Goal: Information Seeking & Learning: Check status

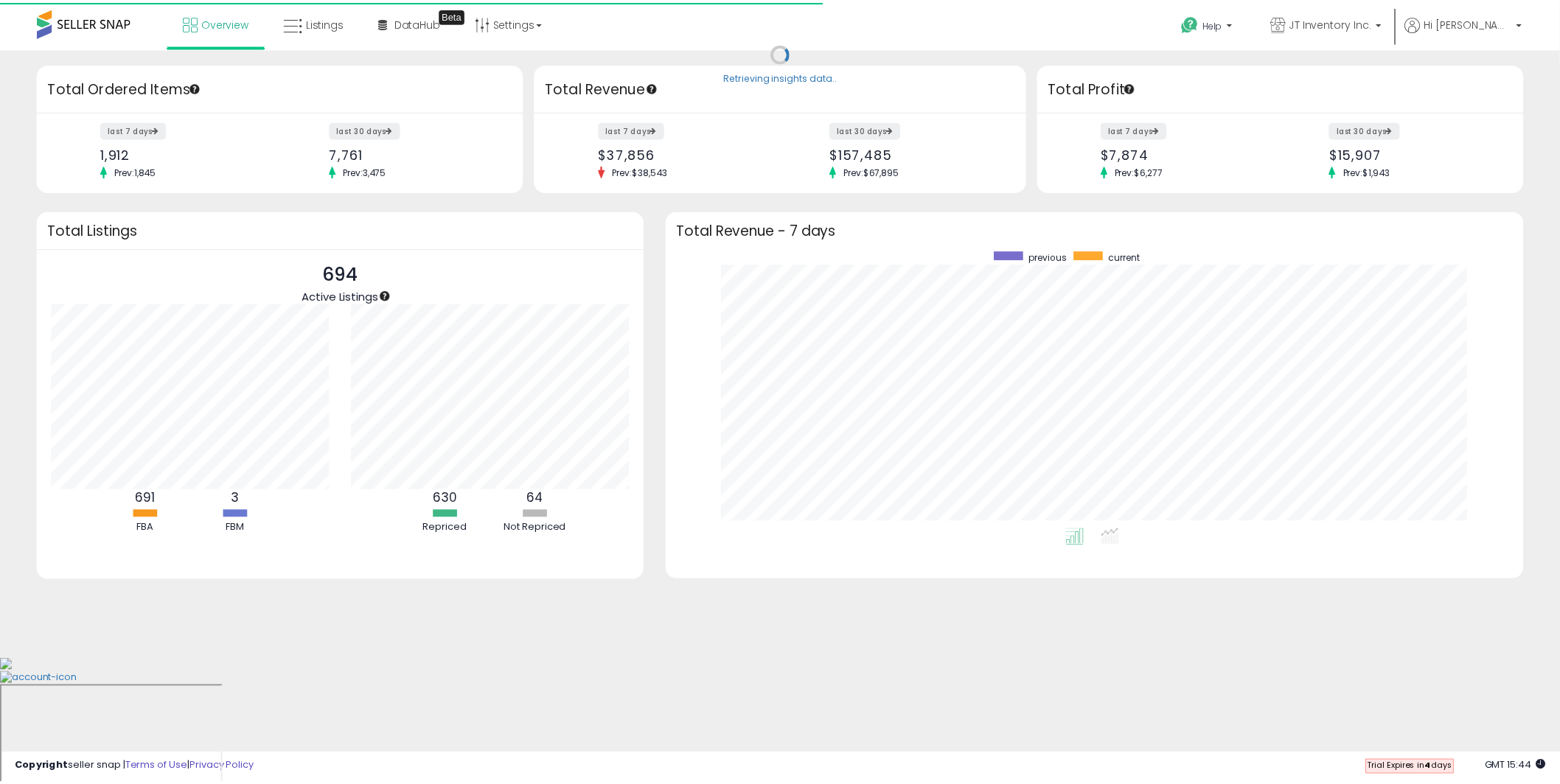
scroll to position [736870, 736493]
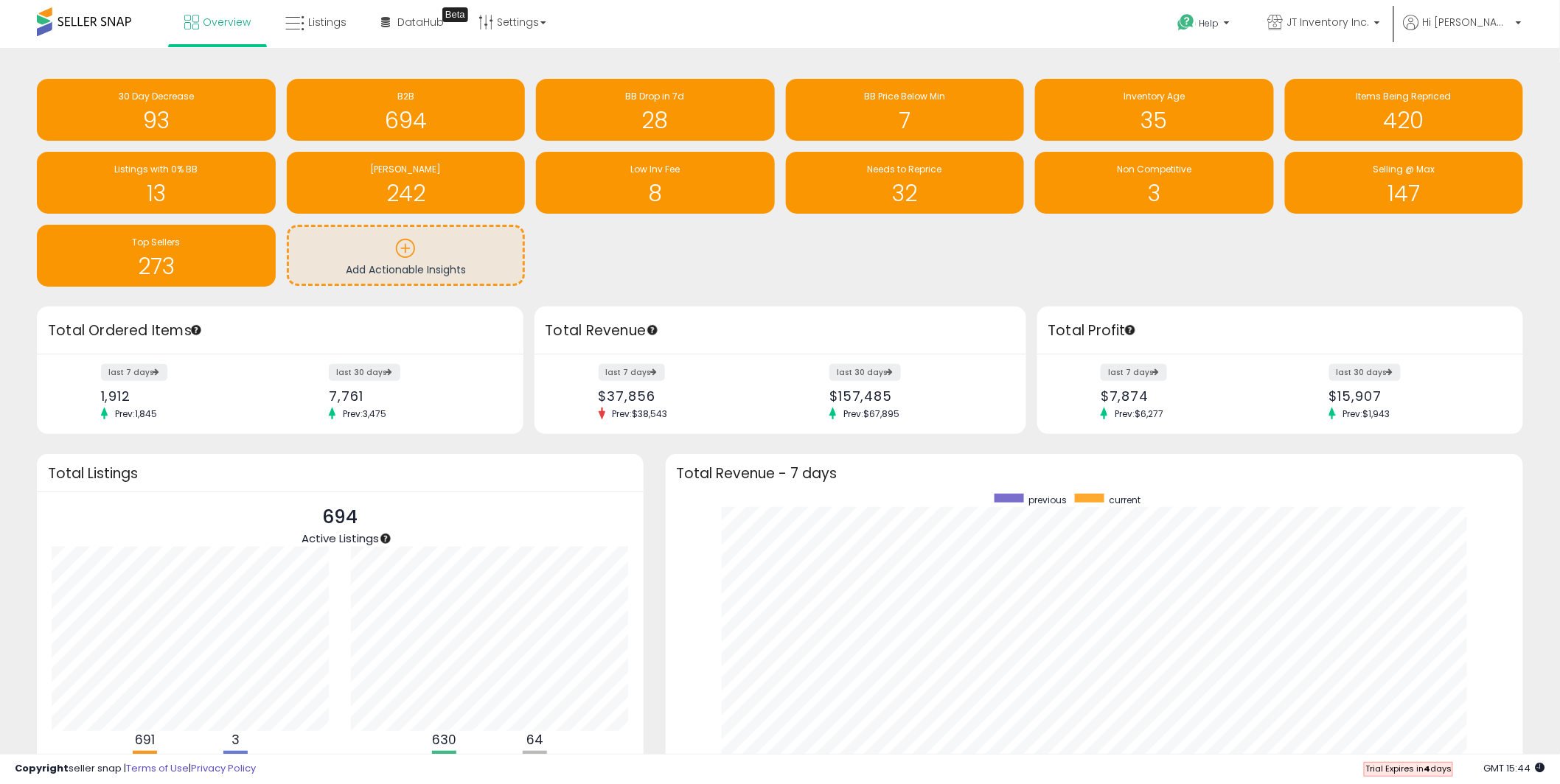
click at [633, 255] on div "30 Day Decrease 93 B2B 694 BB Drop in 7d 28" at bounding box center [780, 182] width 1509 height 208
click at [903, 120] on h1 "7" at bounding box center [906, 120] width 224 height 24
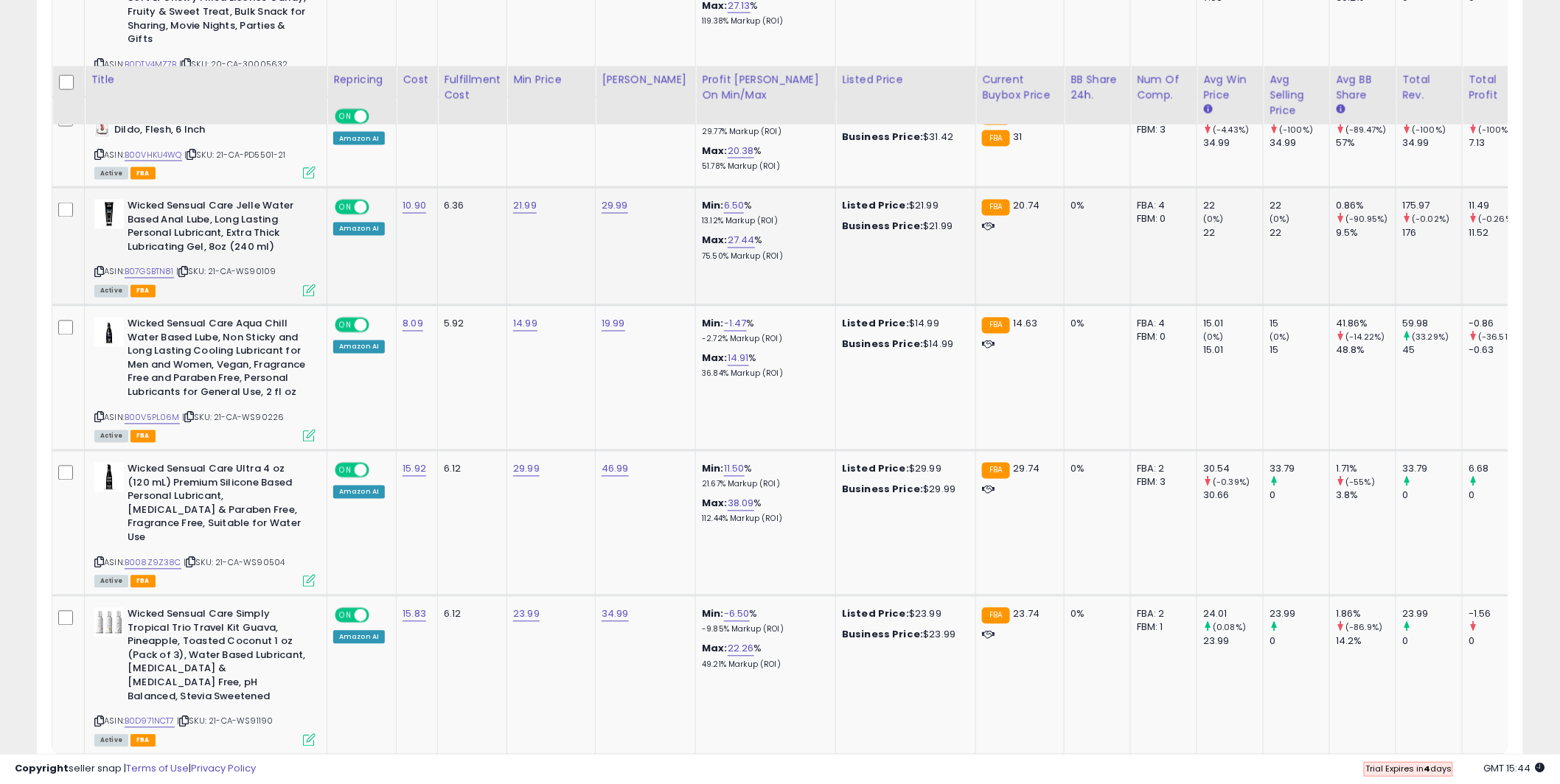
scroll to position [1029, 0]
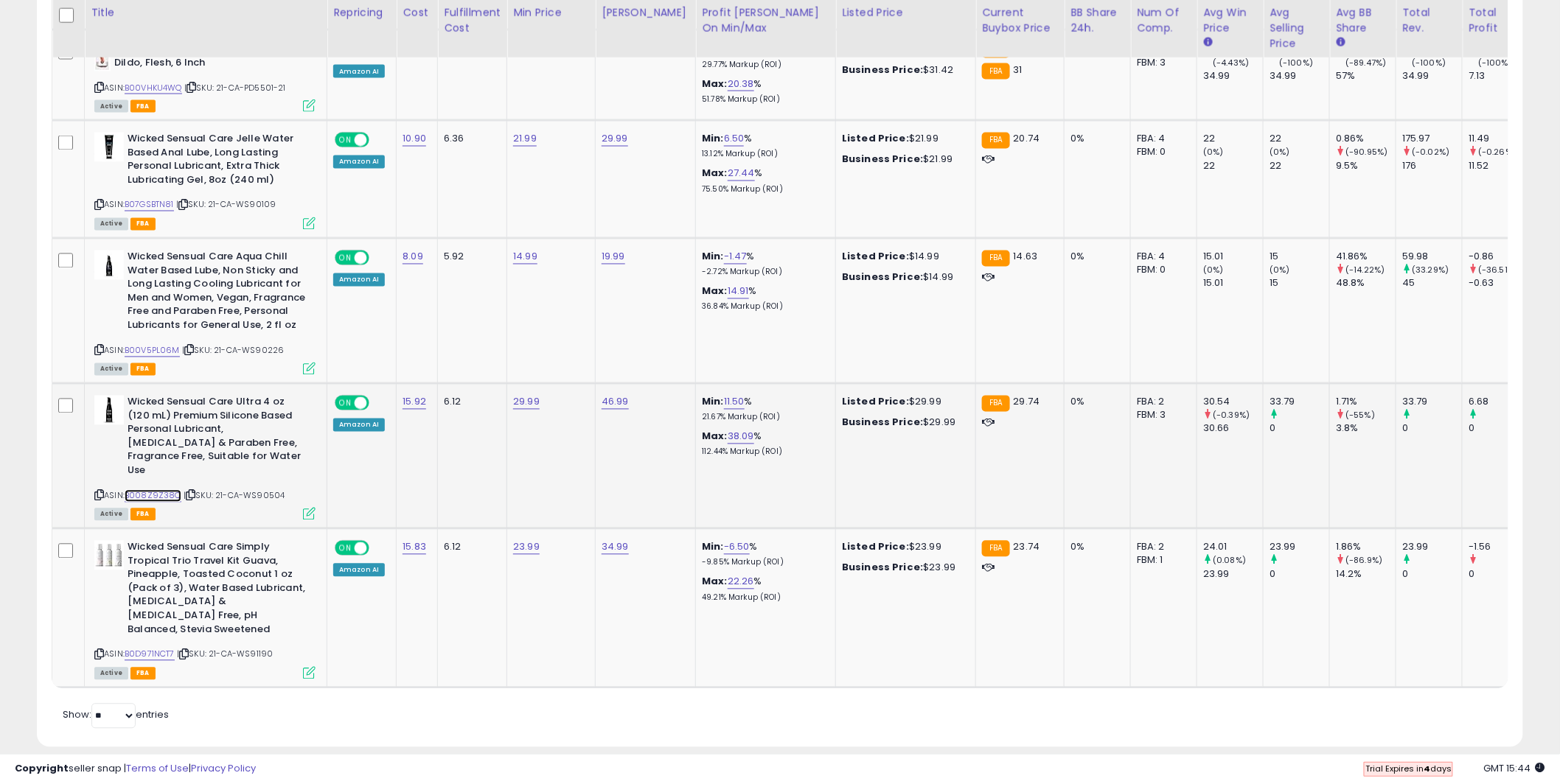
click at [152, 490] on link "B008Z9Z38C" at bounding box center [153, 496] width 57 height 13
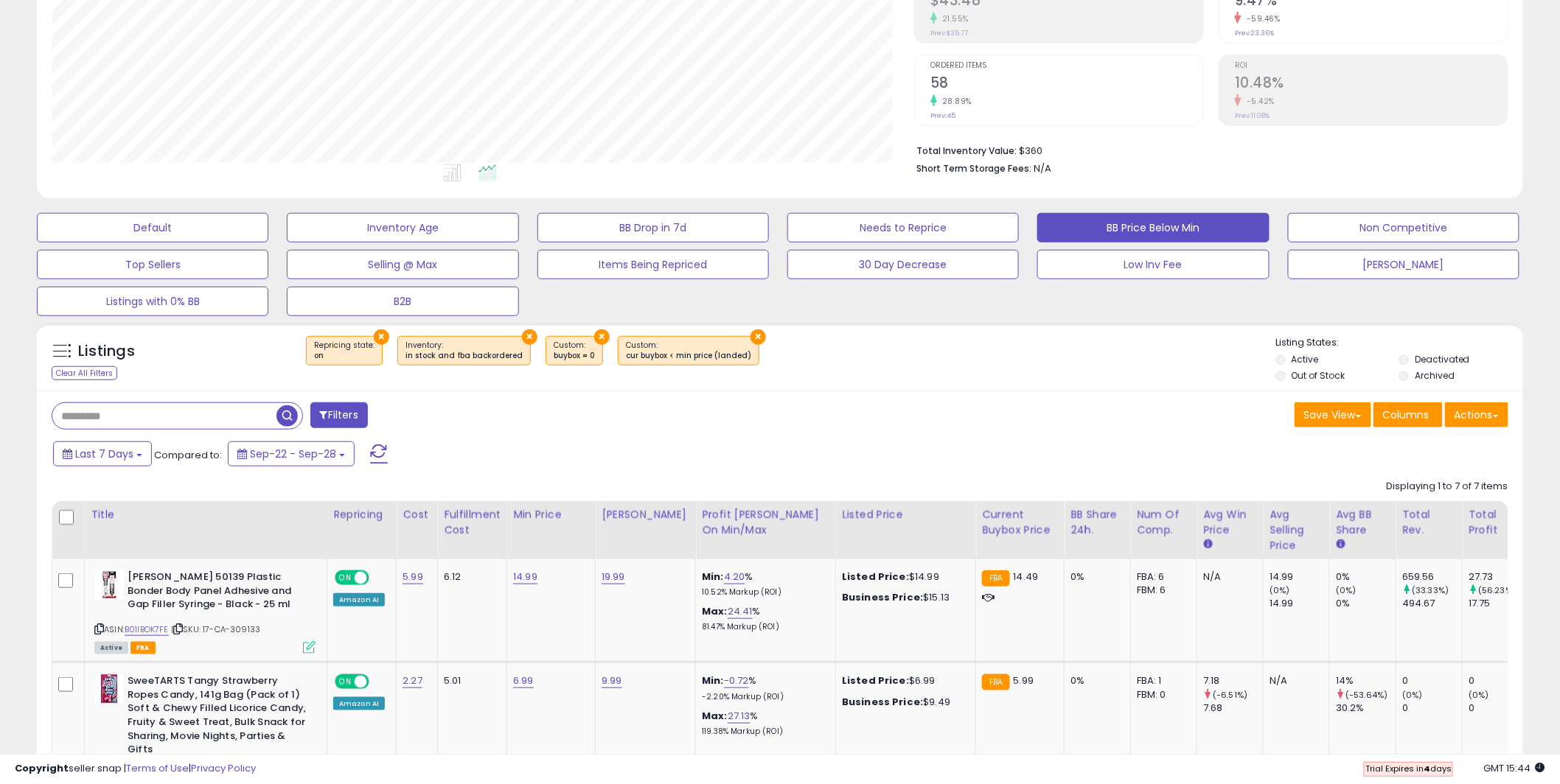
scroll to position [0, 0]
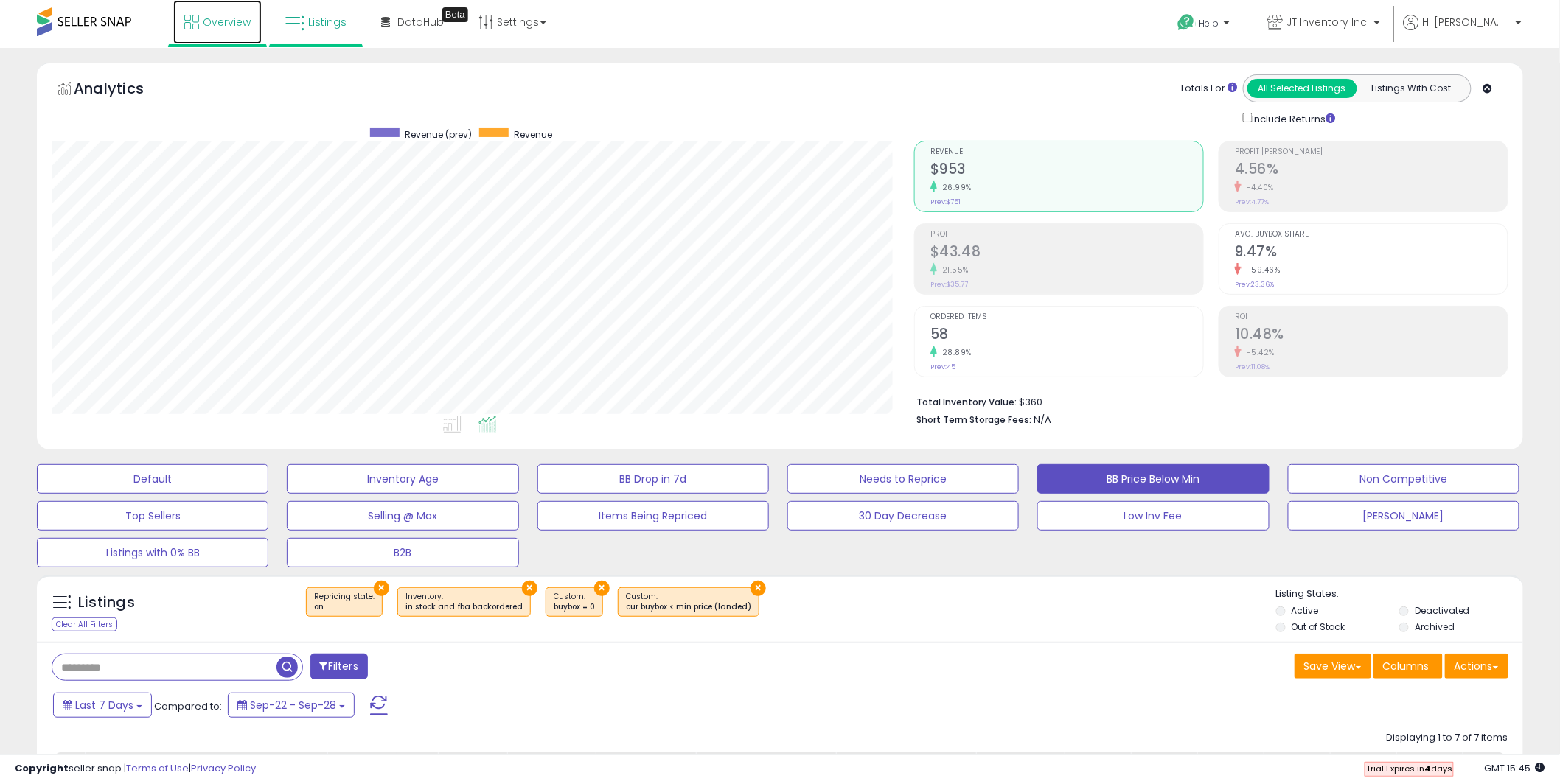
click at [195, 21] on icon at bounding box center [192, 23] width 15 height 15
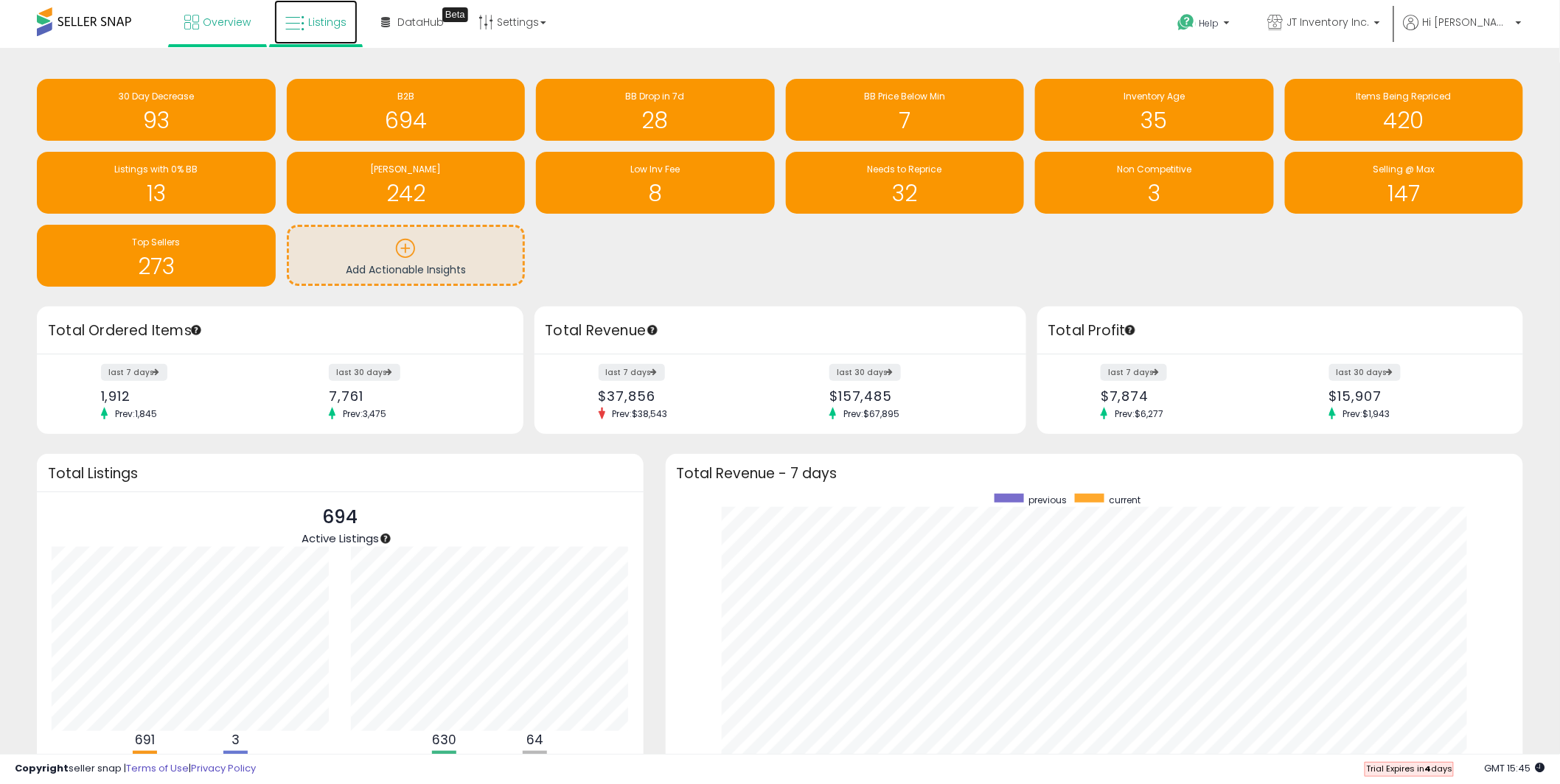
click at [319, 22] on span "Listings" at bounding box center [327, 23] width 38 height 15
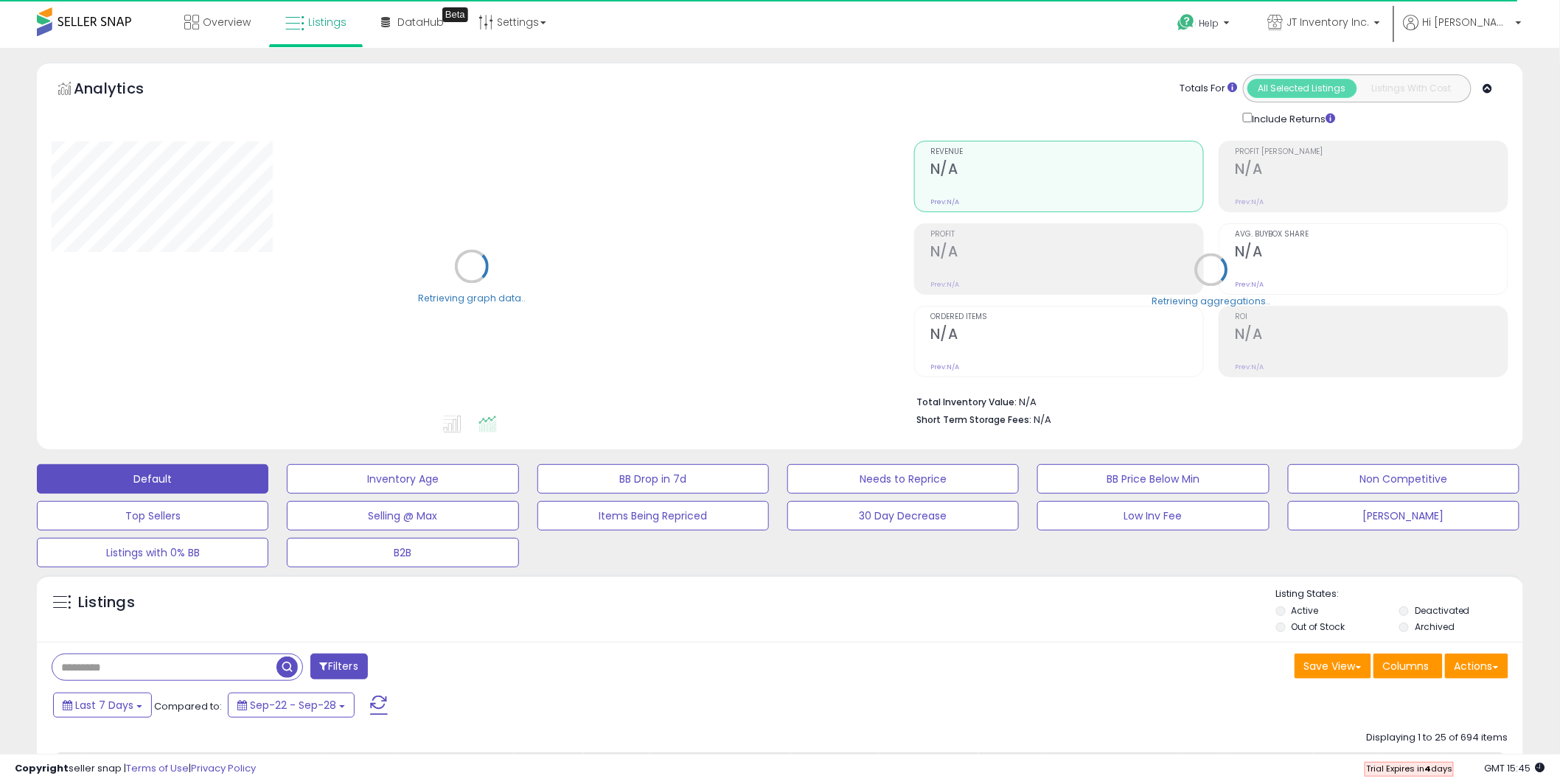
click at [1286, 249] on div "Retrieving aggregations.." at bounding box center [1211, 280] width 617 height 308
click at [1255, 249] on h2 "78.97%" at bounding box center [1372, 254] width 273 height 20
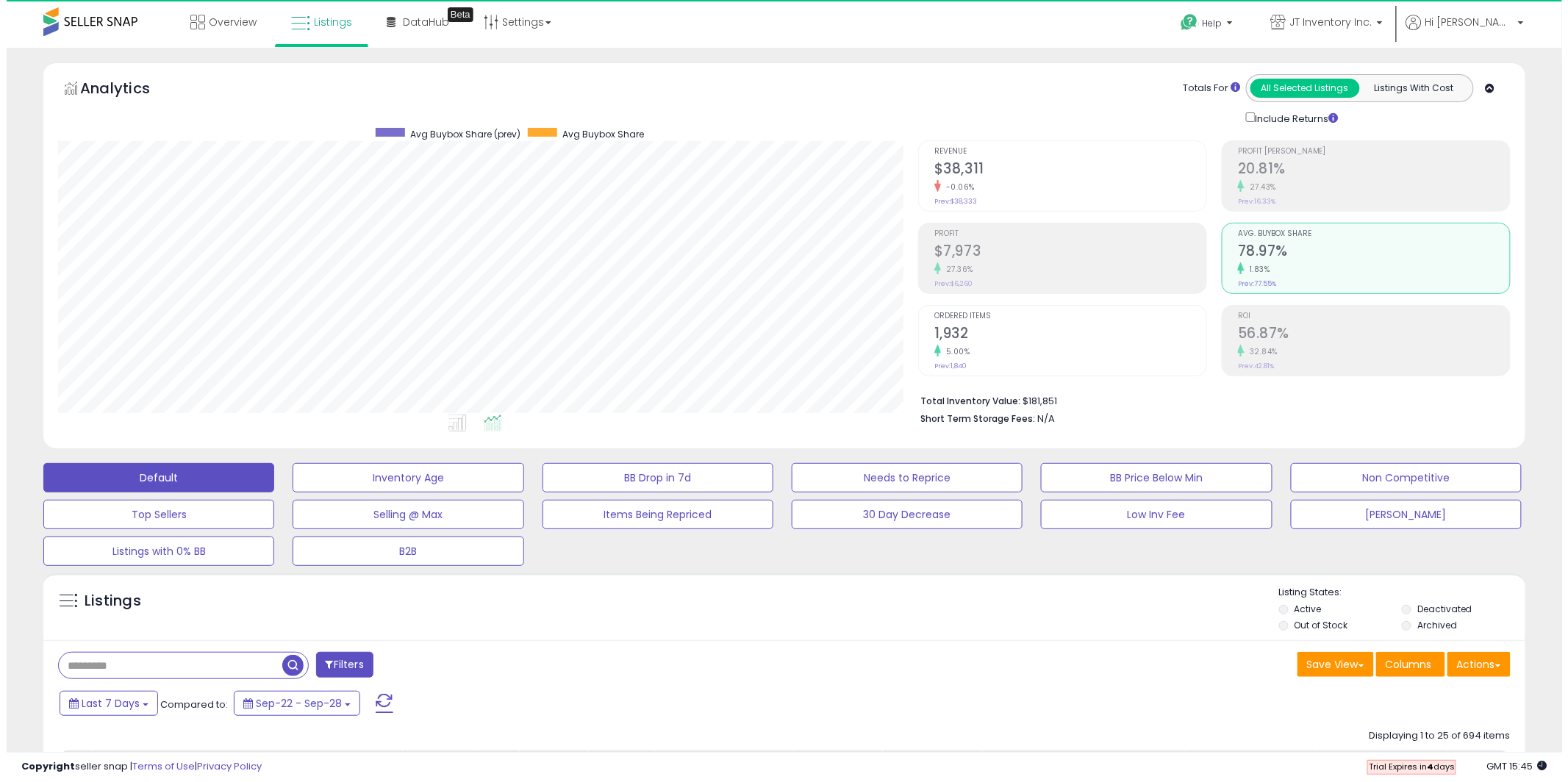
scroll to position [301, 860]
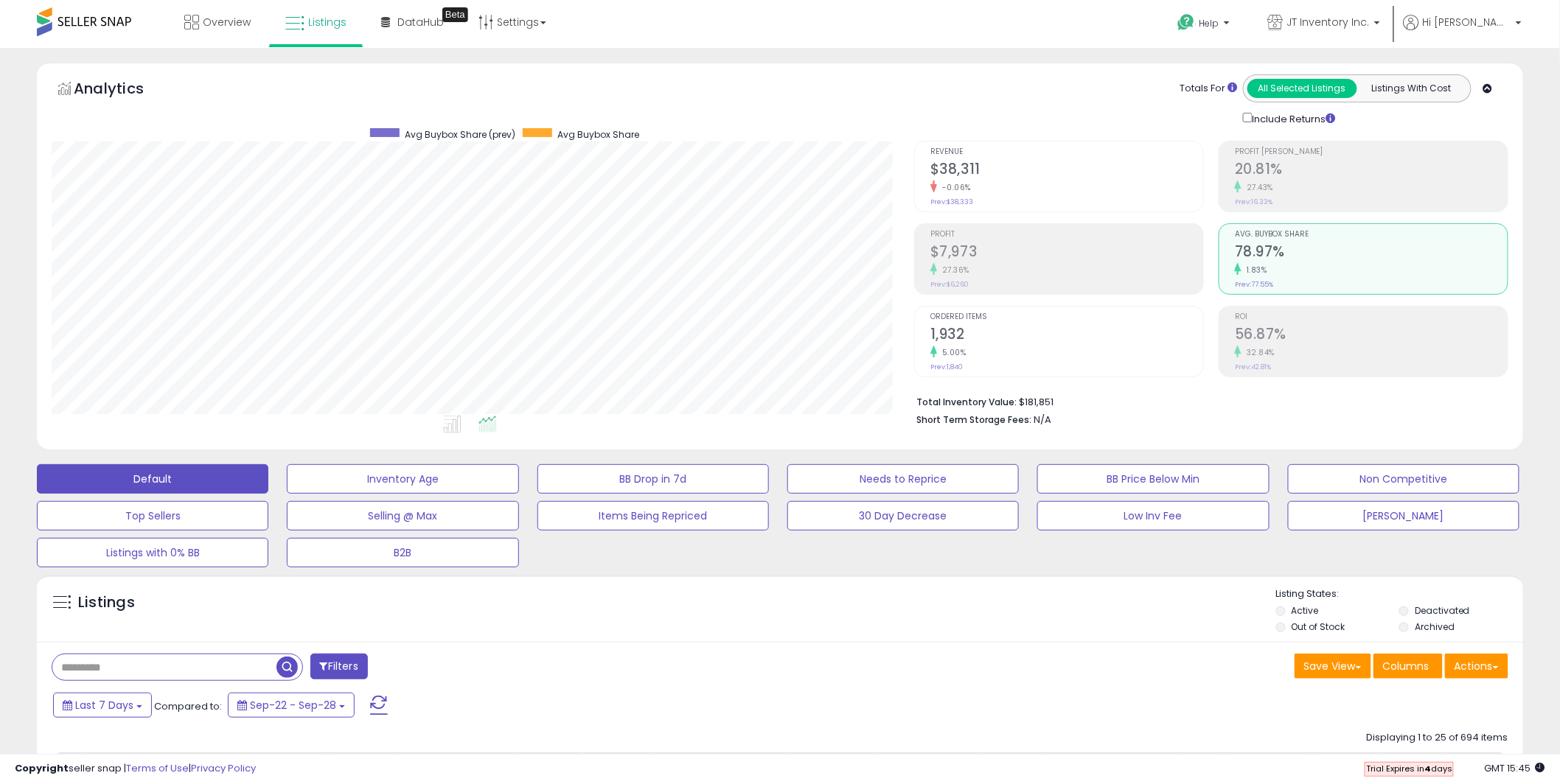
click at [1298, 254] on h2 "78.97%" at bounding box center [1372, 254] width 273 height 20
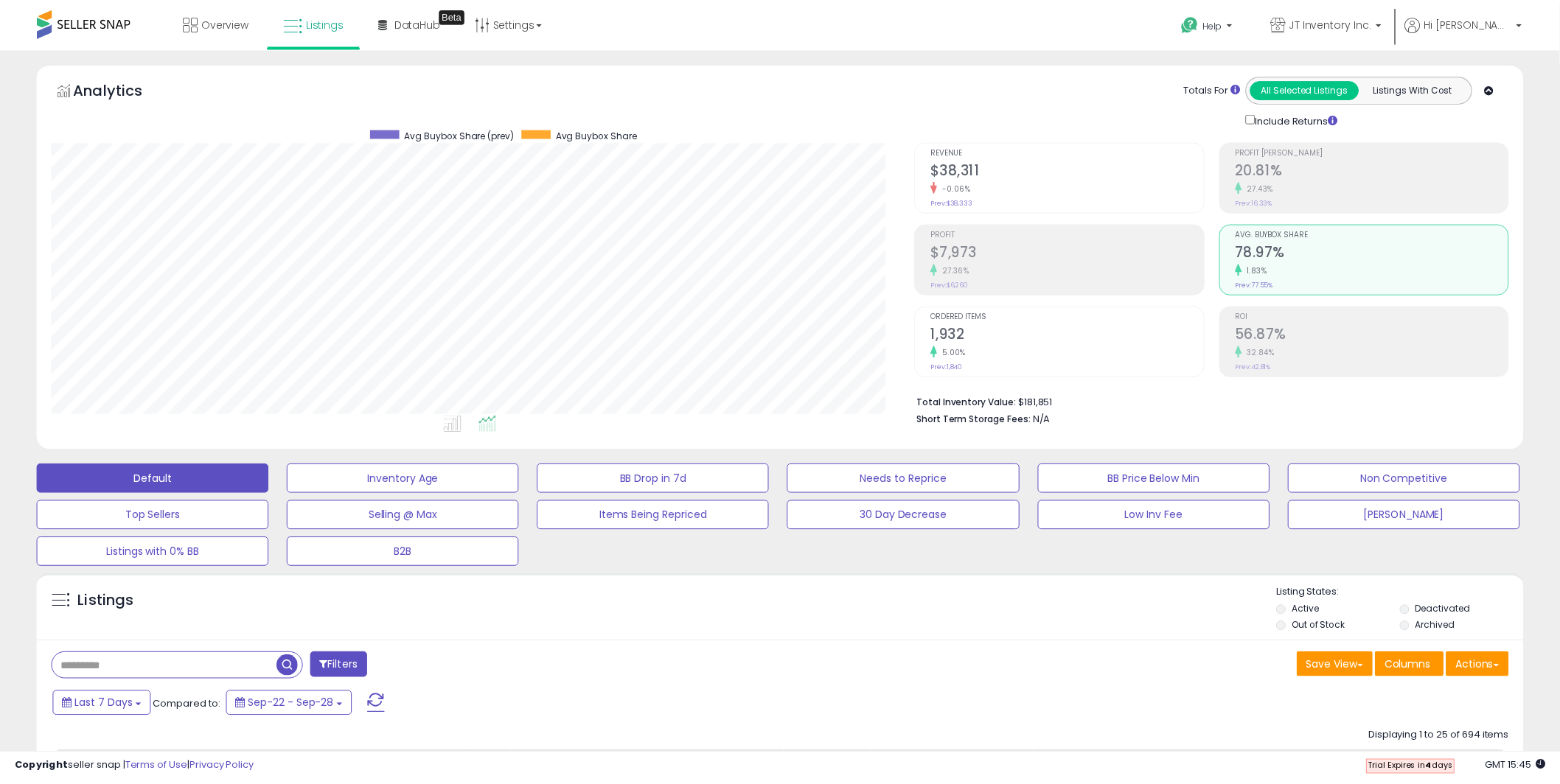
scroll to position [736847, 736458]
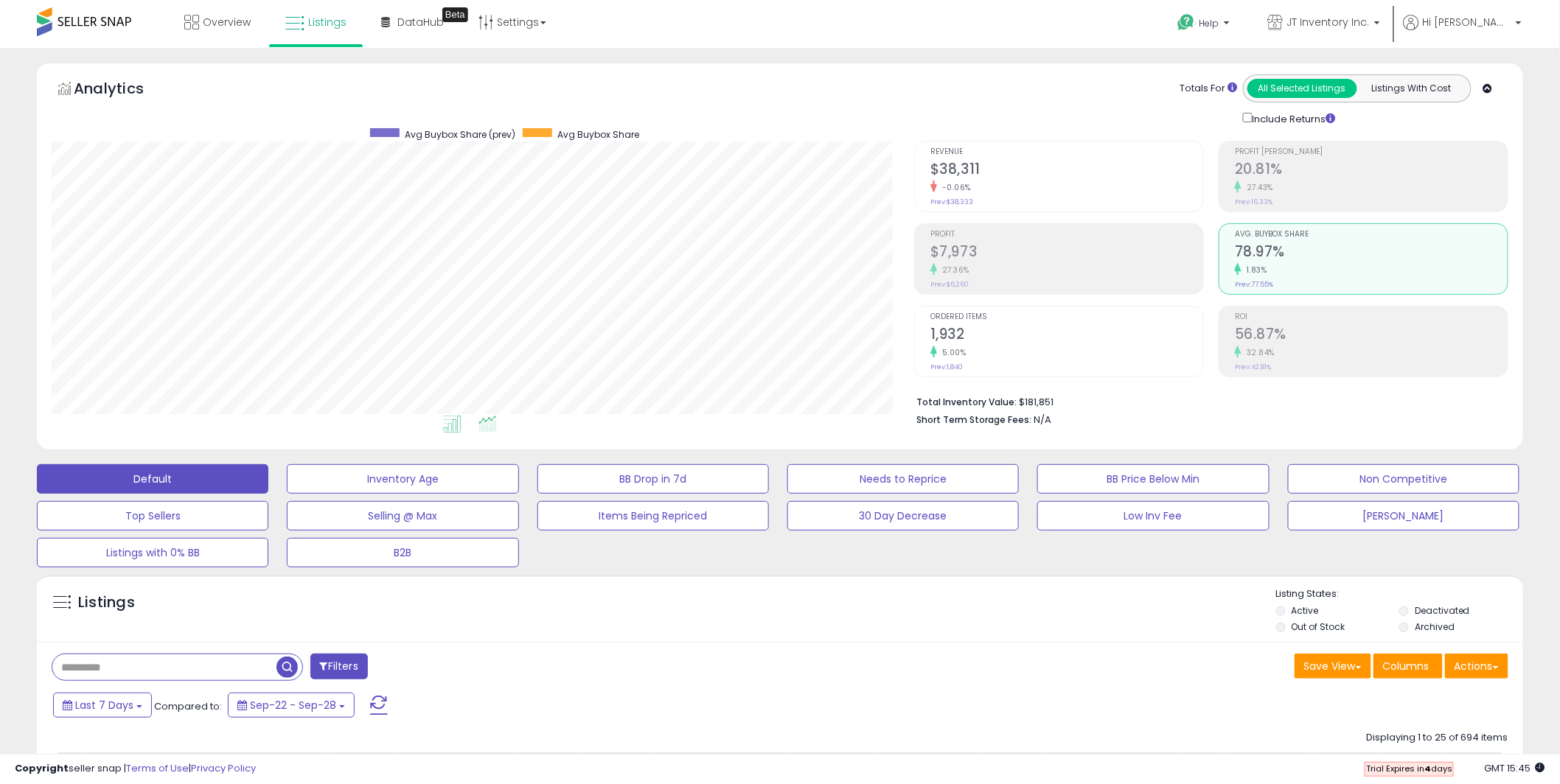
click at [452, 424] on icon at bounding box center [452, 424] width 18 height 17
click at [489, 417] on icon at bounding box center [488, 424] width 18 height 17
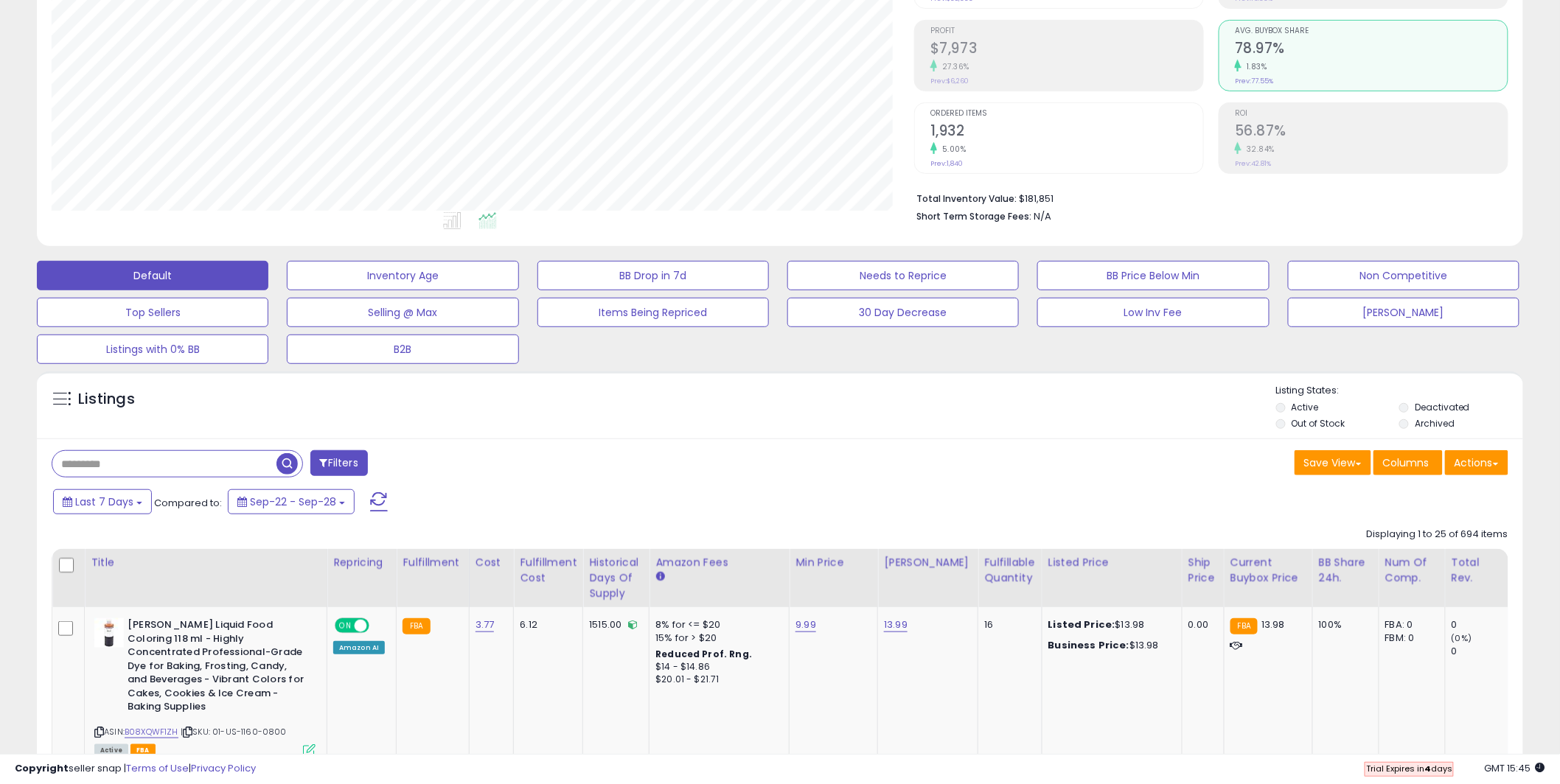
scroll to position [214, 0]
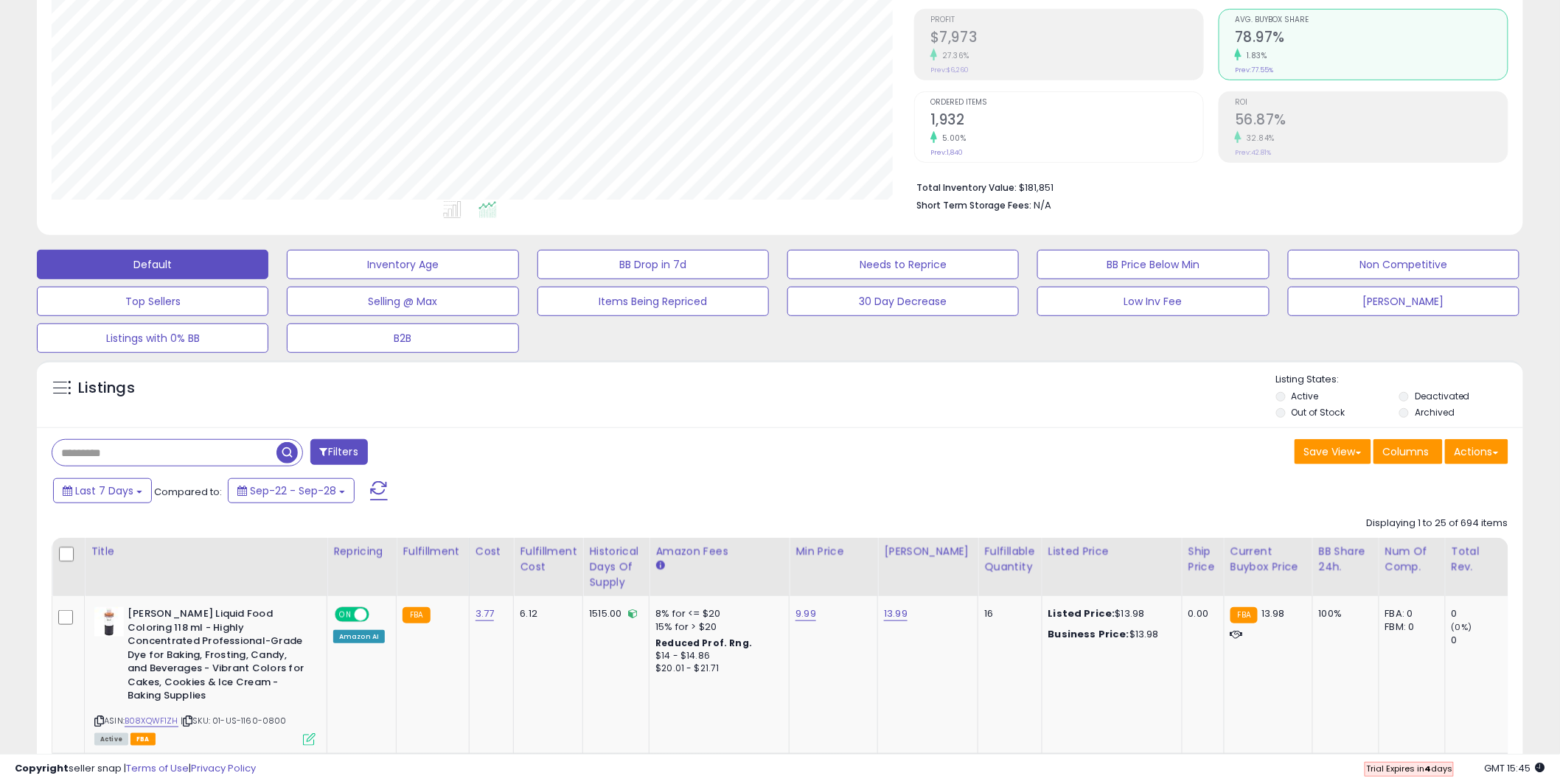
click at [1425, 773] on b "4" at bounding box center [1428, 769] width 7 height 12
click at [1542, 766] on icon at bounding box center [1540, 767] width 9 height 9
drag, startPoint x: 1421, startPoint y: 771, endPoint x: 1372, endPoint y: 770, distance: 49.0
click at [1373, 770] on span "Trial Expires in 4 days" at bounding box center [1409, 769] width 86 height 12
click at [1372, 770] on span "Trial Expires in 4 days" at bounding box center [1409, 769] width 86 height 12
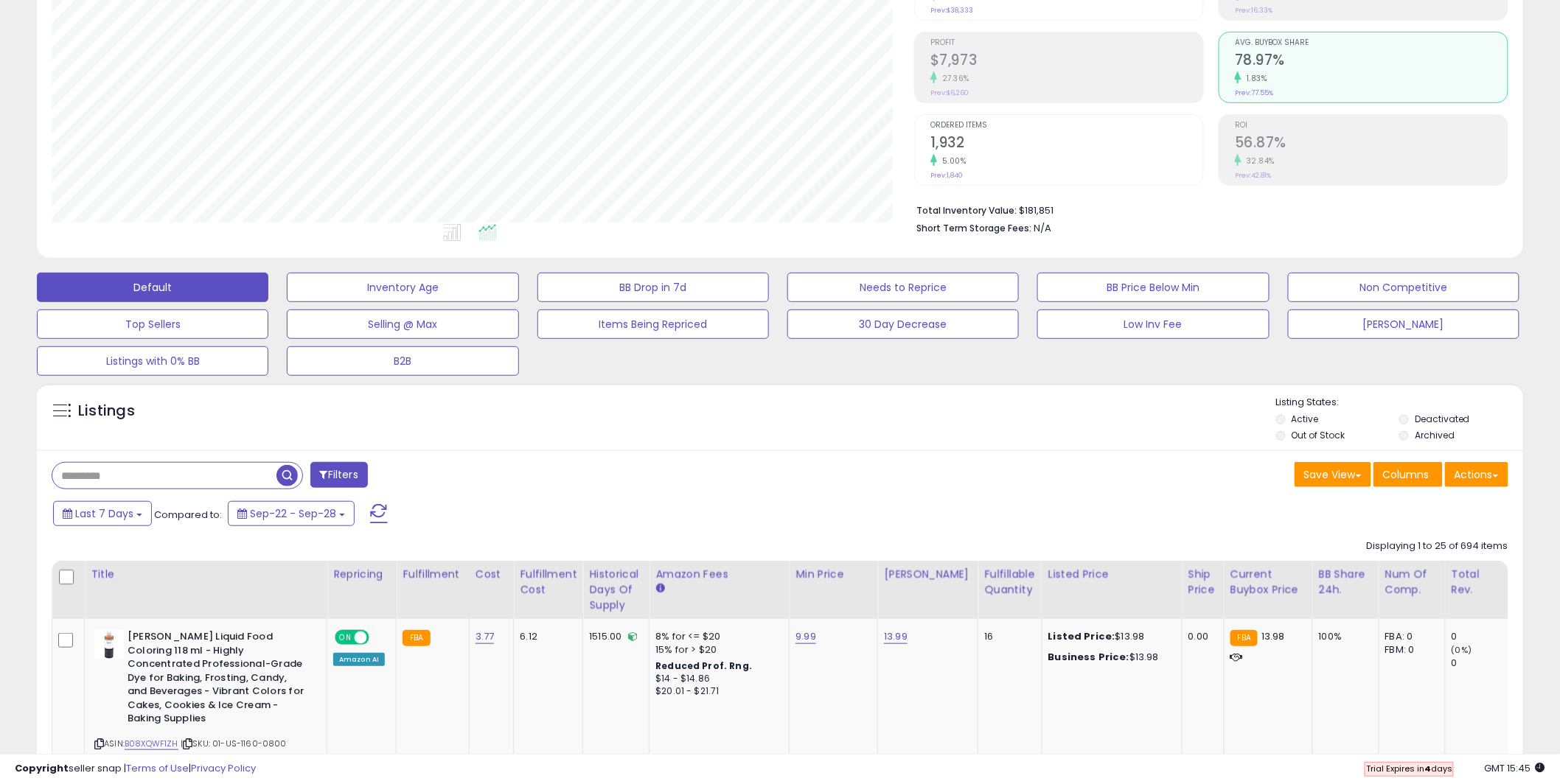
scroll to position [0, 0]
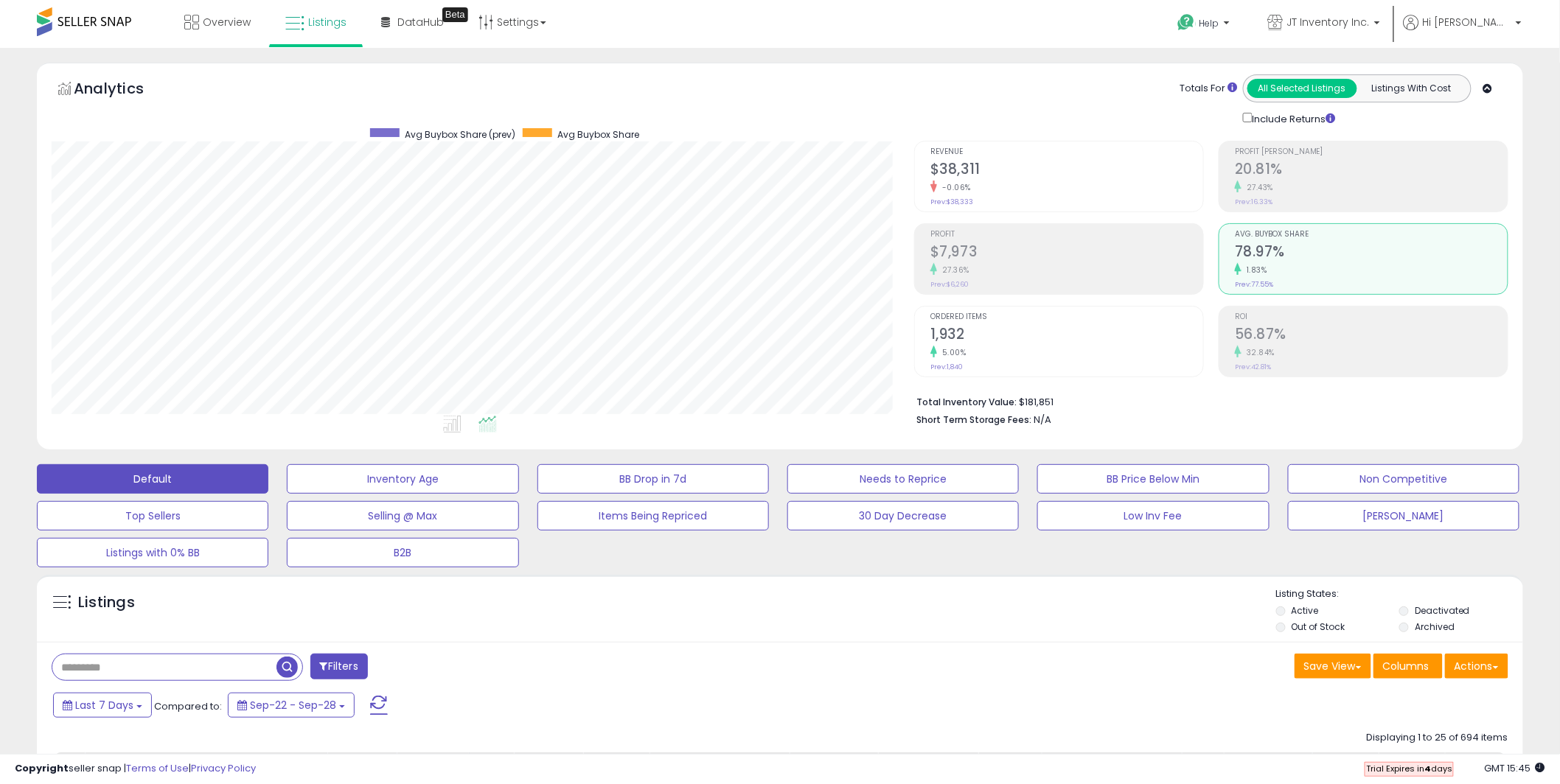
click at [1434, 776] on div "Trial Expires in 4 days" at bounding box center [1409, 770] width 90 height 15
click at [1419, 768] on span "Trial Expires in 4 days" at bounding box center [1409, 769] width 86 height 12
click at [1419, 768] on span "Trial Expires in 4 days" at bounding box center [1409, 769] width 86 height 12
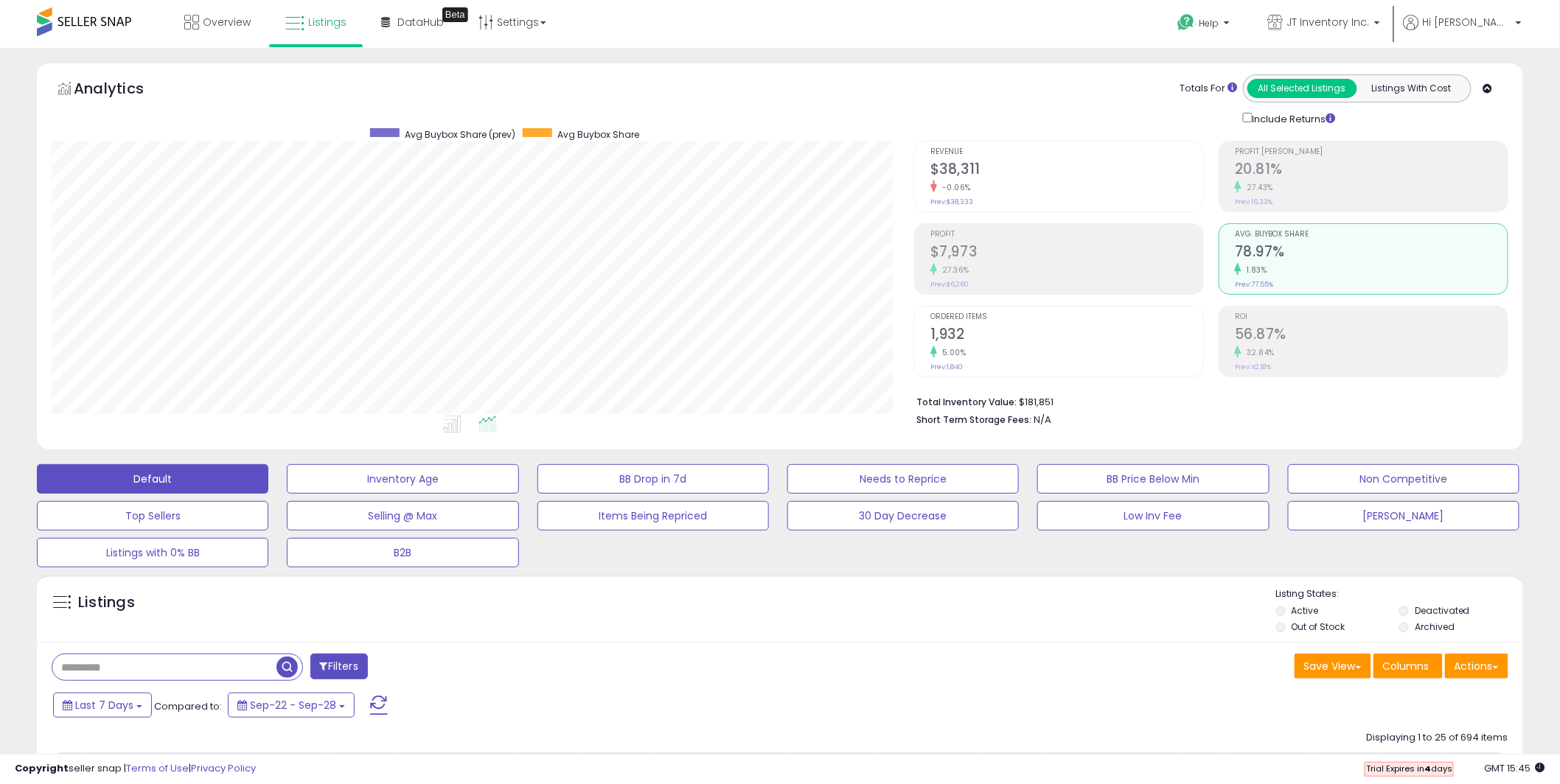
click at [1183, 561] on div "Default Inventory Age BB Drop in 7d Needs to Reprice BB Price Below Min Non Com…" at bounding box center [780, 512] width 1523 height 110
click at [1520, 18] on p "Hi [PERSON_NAME]" at bounding box center [1462, 24] width 118 height 18
click at [232, 21] on span "Overview" at bounding box center [226, 23] width 48 height 15
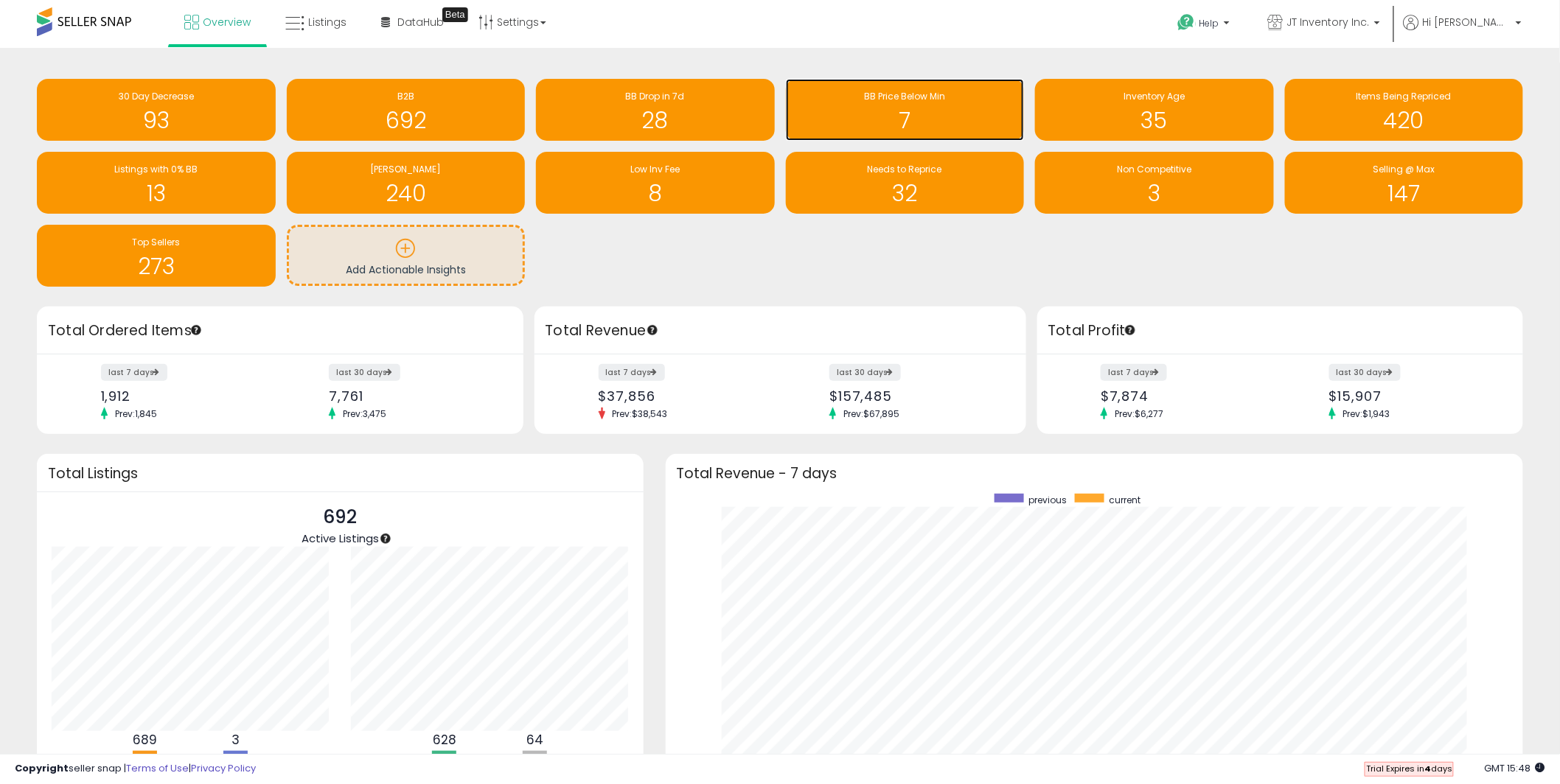
click at [896, 99] on span "BB Price Below Min" at bounding box center [905, 95] width 81 height 13
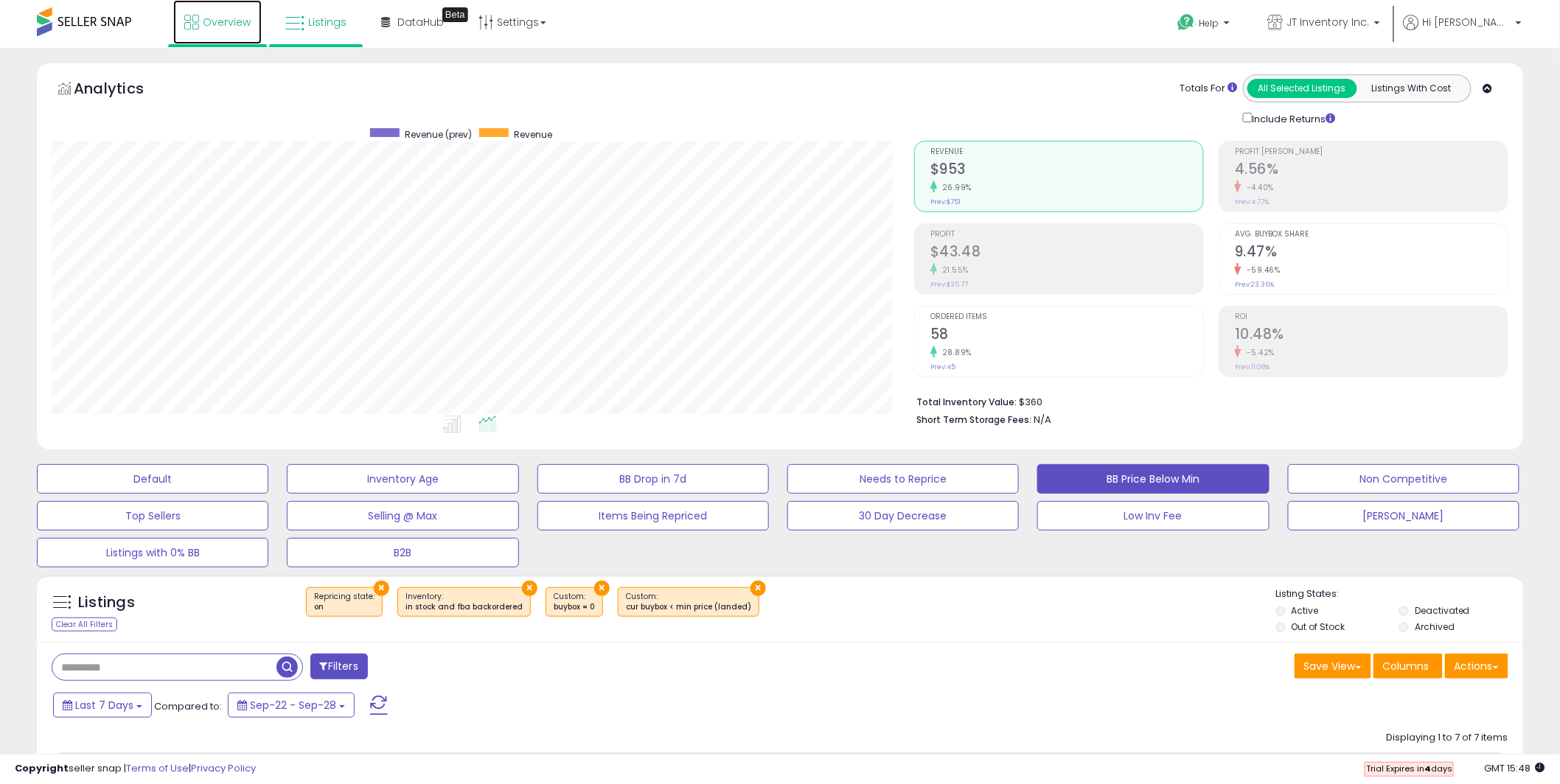
click at [206, 28] on link "Overview" at bounding box center [218, 22] width 89 height 44
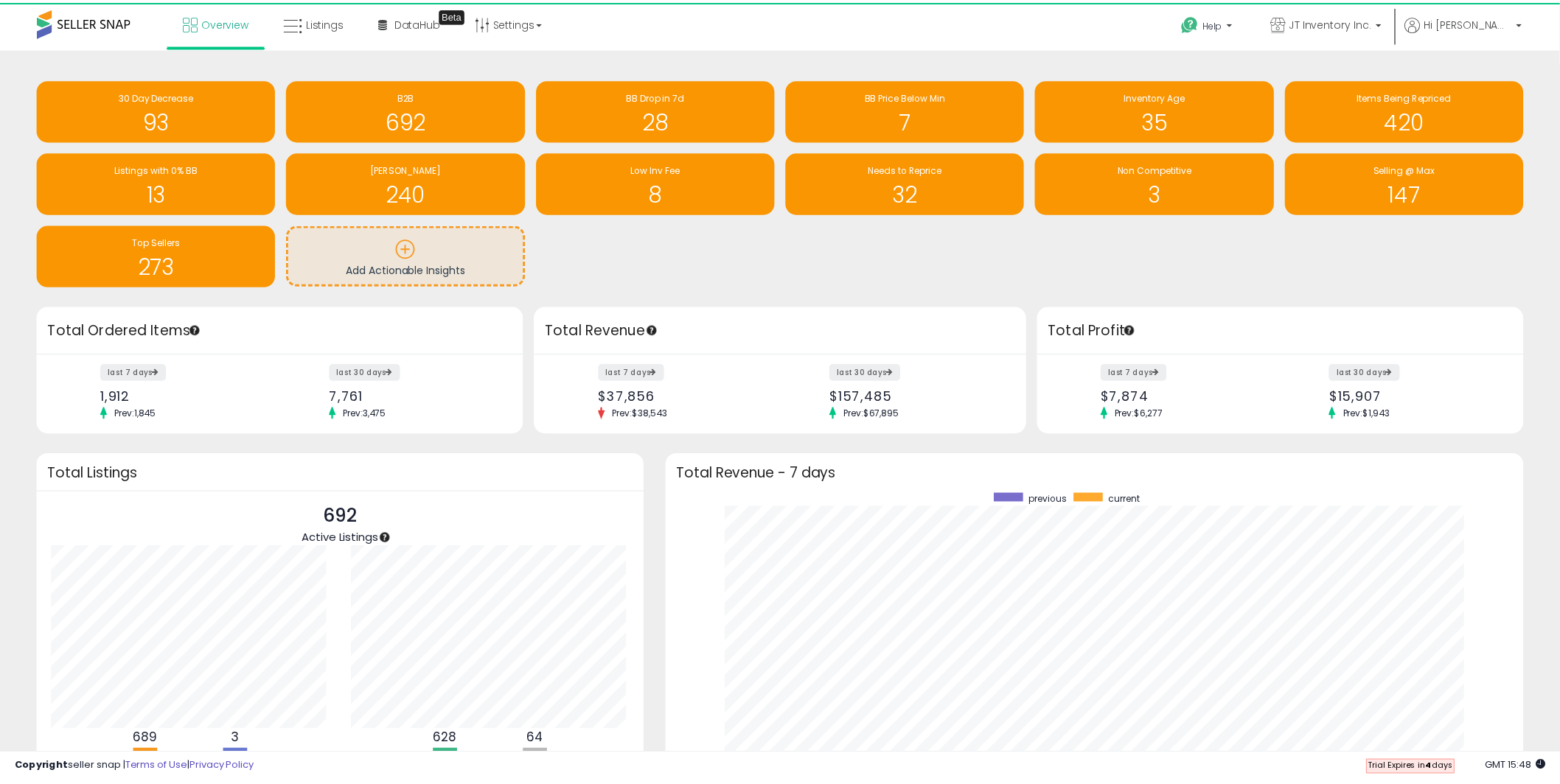
scroll to position [736870, 736493]
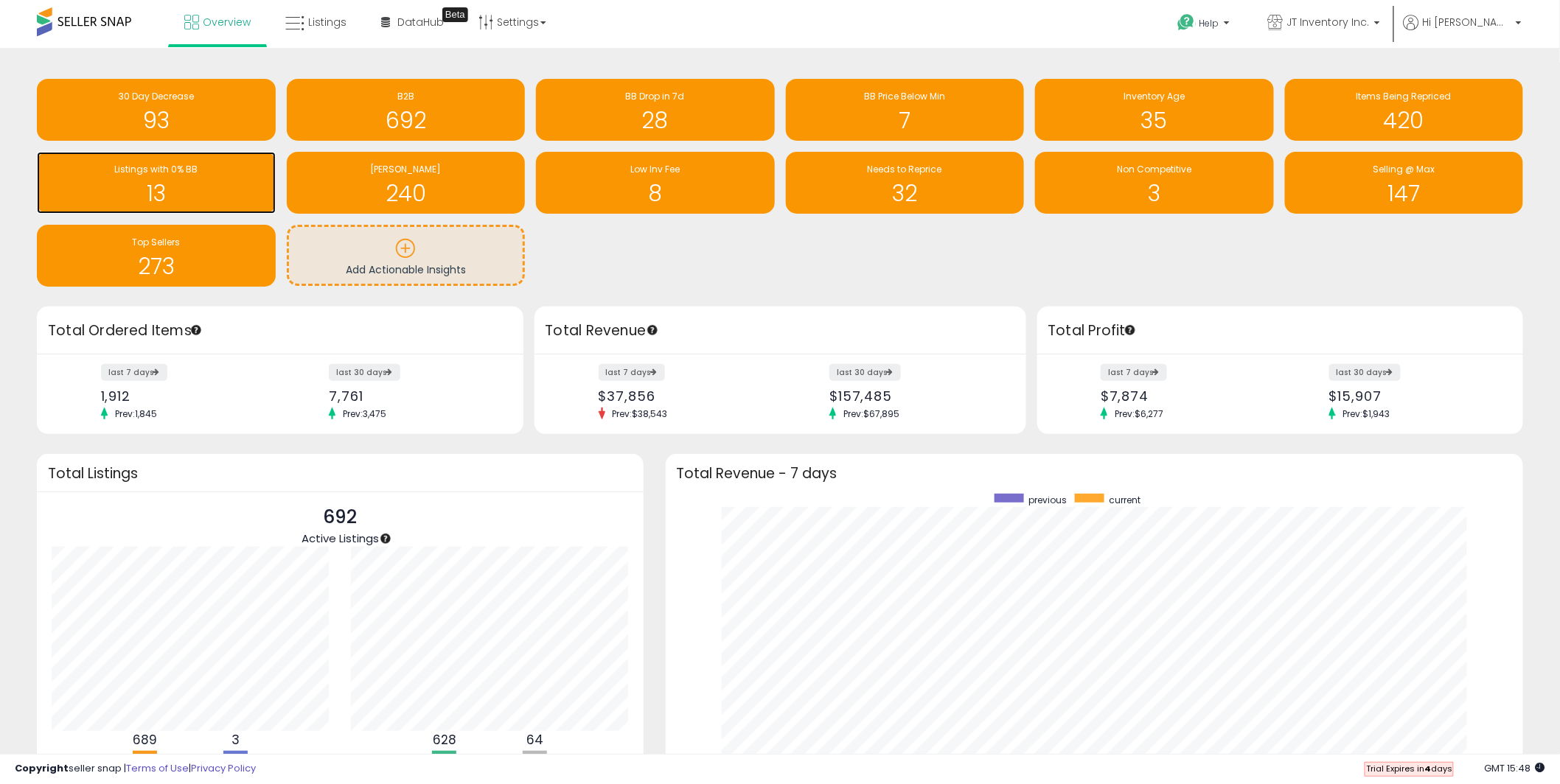
click at [168, 178] on div "13" at bounding box center [157, 184] width 224 height 43
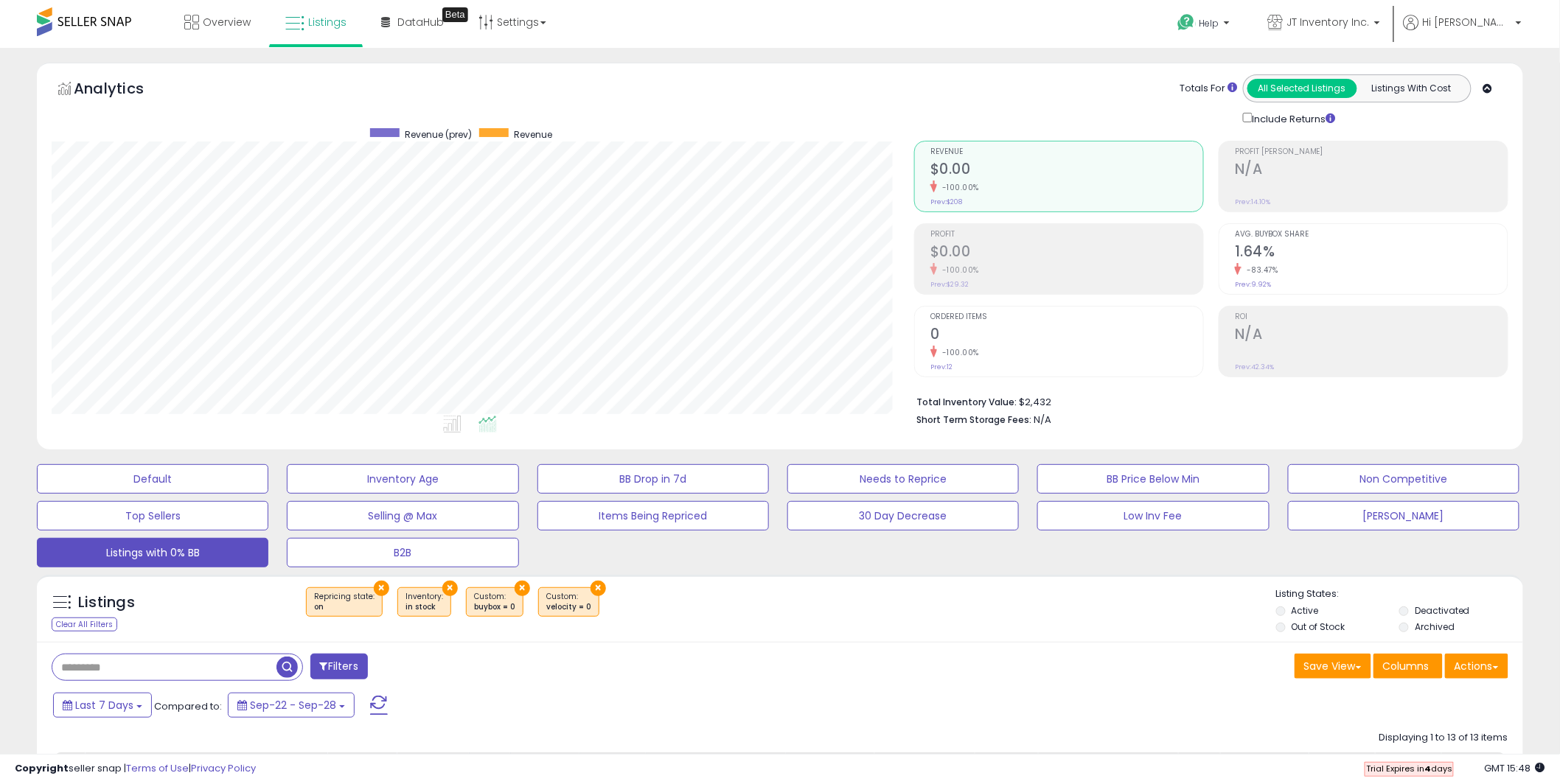
click at [722, 564] on div "Default Inventory Age BB Drop in 7d Needs to Reprice BB Price Below Min Non Com…" at bounding box center [780, 512] width 1523 height 110
click at [213, 20] on span "Overview" at bounding box center [226, 23] width 48 height 15
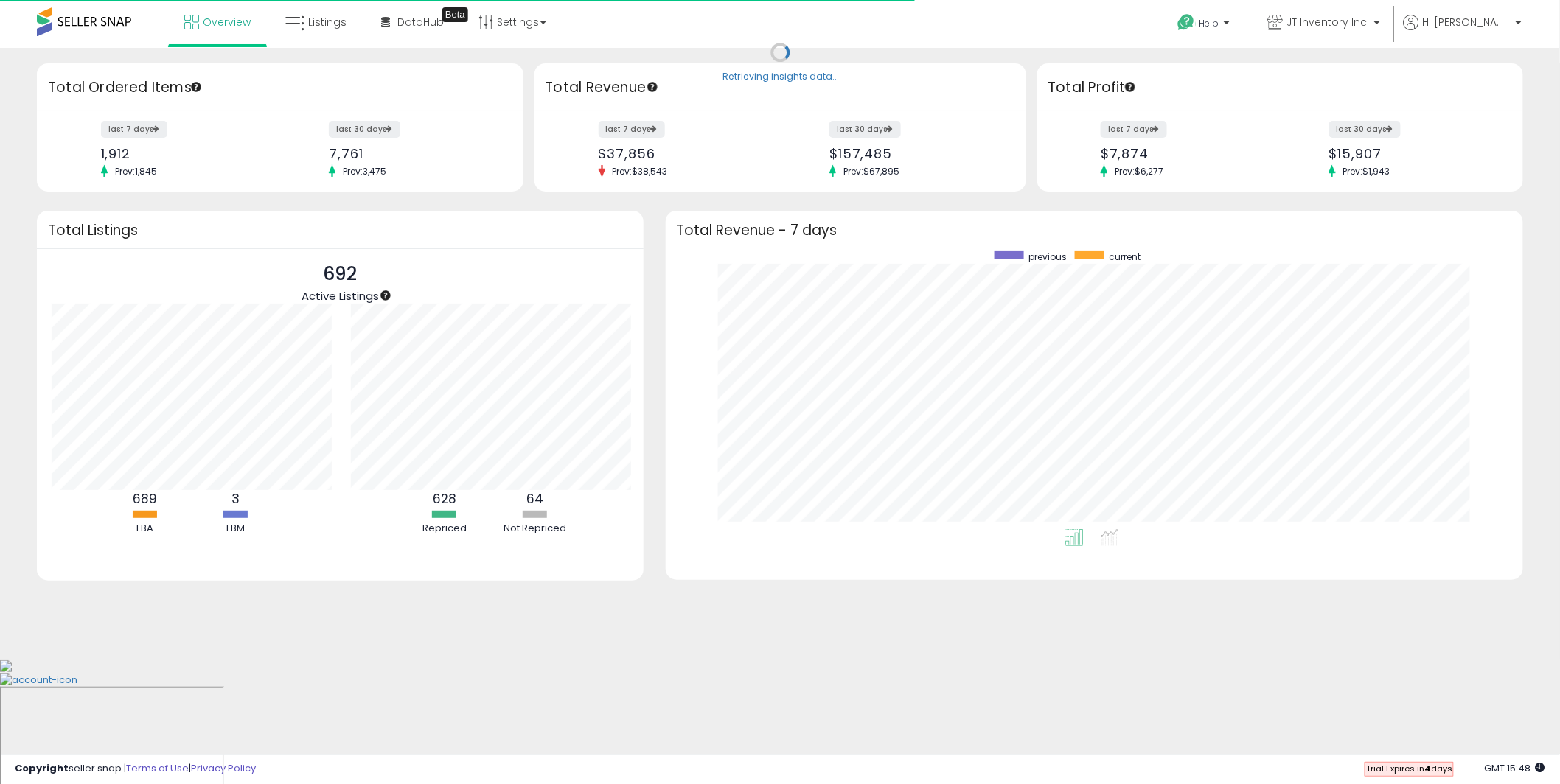
scroll to position [736870, 736493]
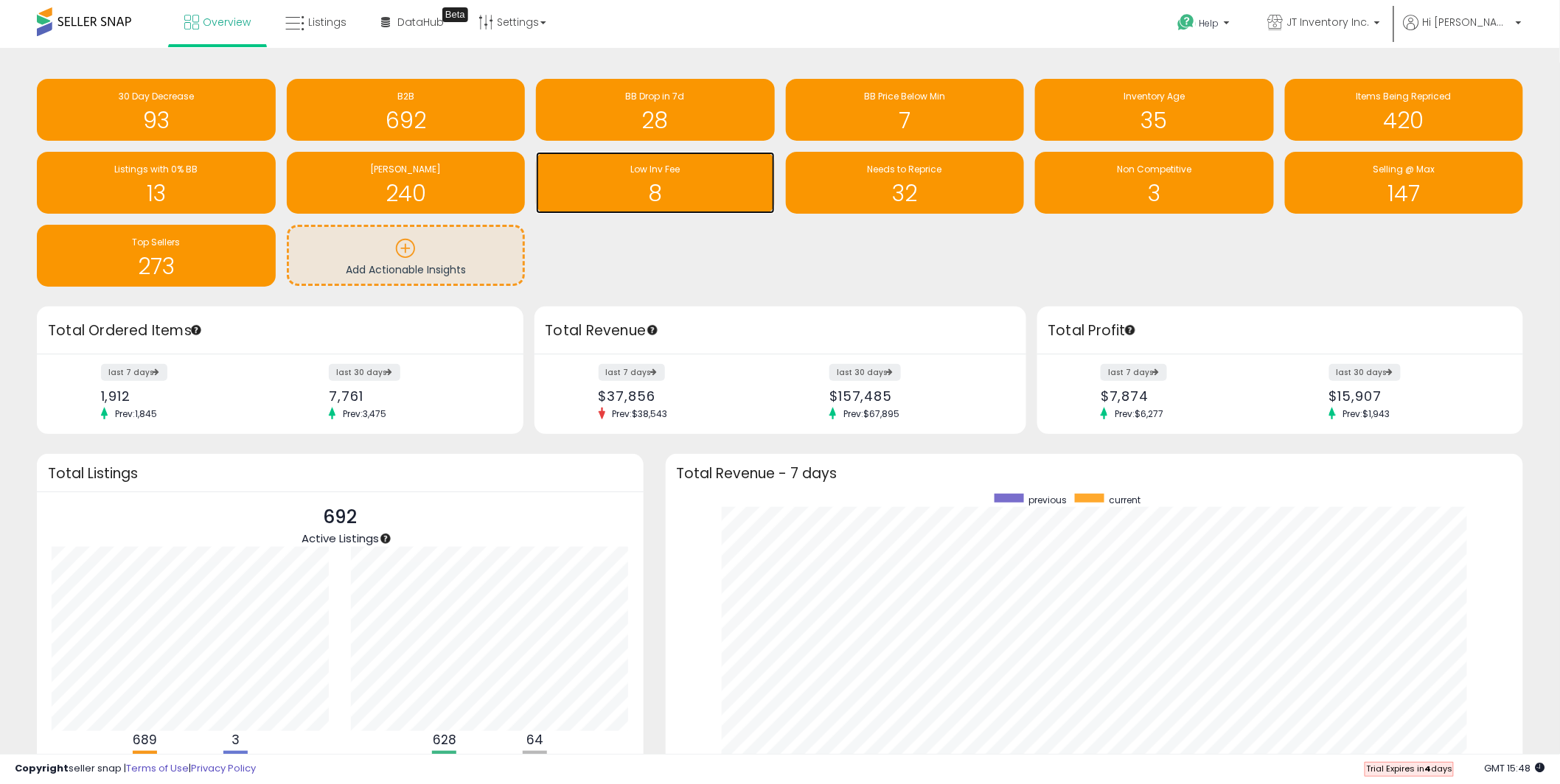
click at [656, 182] on h1 "8" at bounding box center [655, 193] width 224 height 24
